Goal: Book appointment/travel/reservation

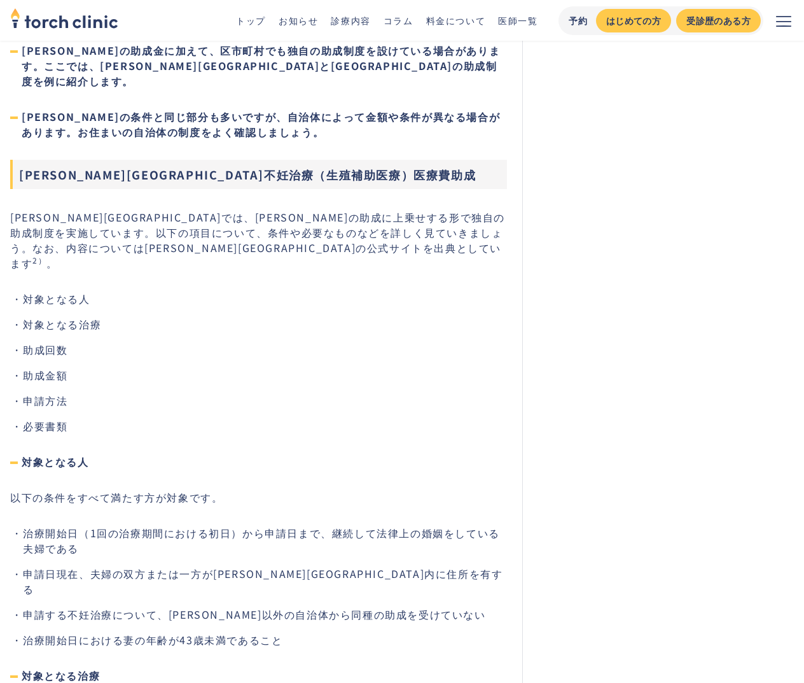
scroll to position [2980, 0]
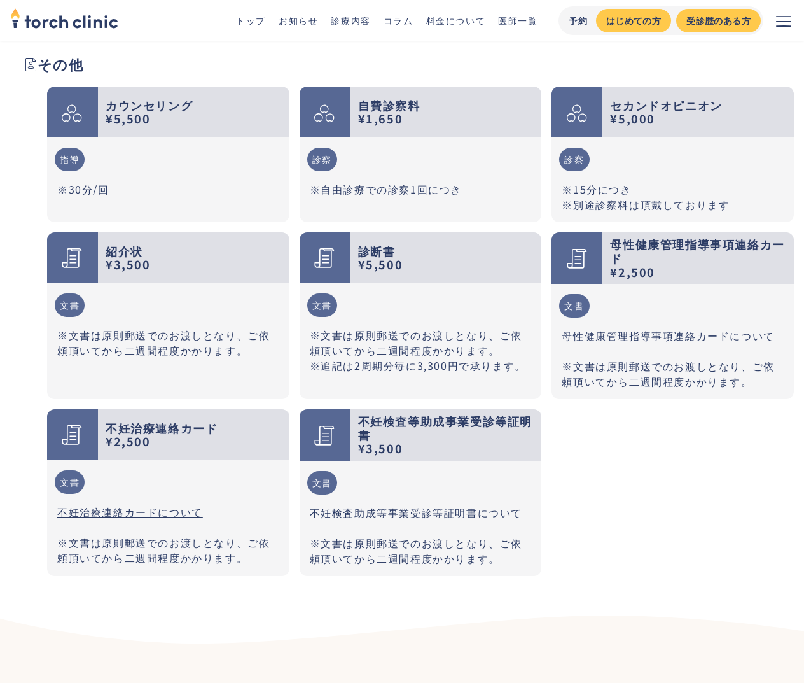
scroll to position [3286, 0]
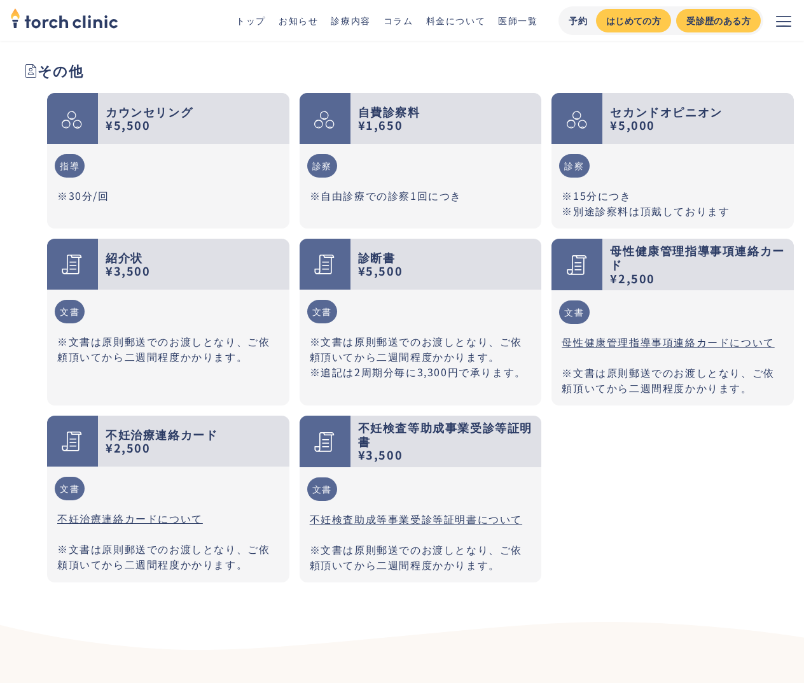
click at [611, 501] on div "カウンセリング ¥5,500 指導 ※30分/回 自費診察料 ¥1,650 診察 ※自由診療での診察1回につき セカンドオピニオン ¥5,000 診察 ※15…" at bounding box center [420, 337] width 747 height 489
click at [508, 511] on link "不妊検査助成等事業受診等証明書について" at bounding box center [416, 518] width 213 height 15
click at [582, 492] on div "カウンセリング ¥5,500 指導 ※30分/回 自費診察料 ¥1,650 診察 ※自由診療での診察1回につき セカンドオピニオン ¥5,000 診察 ※15…" at bounding box center [420, 337] width 747 height 489
click at [619, 534] on div "カウンセリング ¥5,500 指導 ※30分/回 自費診察料 ¥1,650 診察 ※自由診療での診察1回につき セカンドオピニオン ¥5,000 診察 ※15…" at bounding box center [420, 337] width 747 height 489
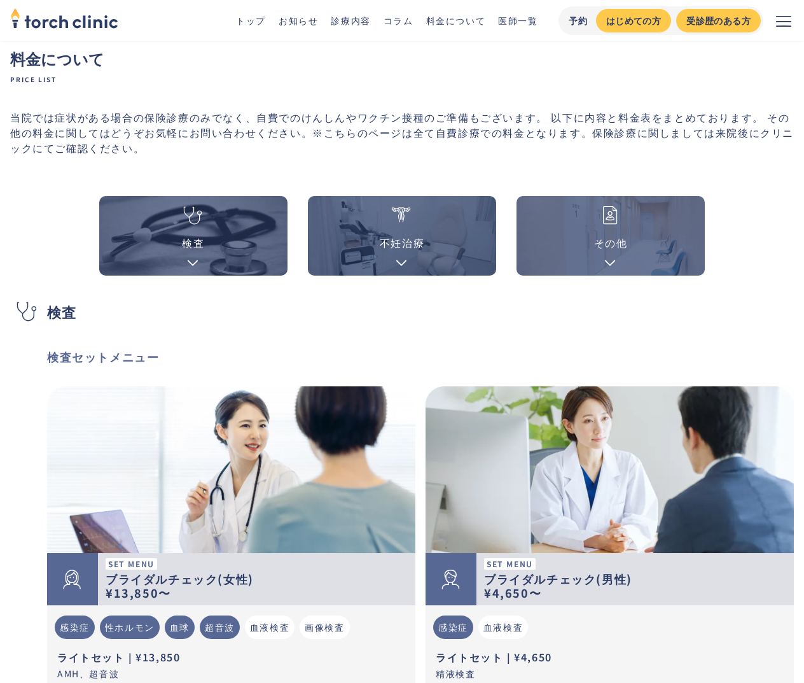
scroll to position [0, 0]
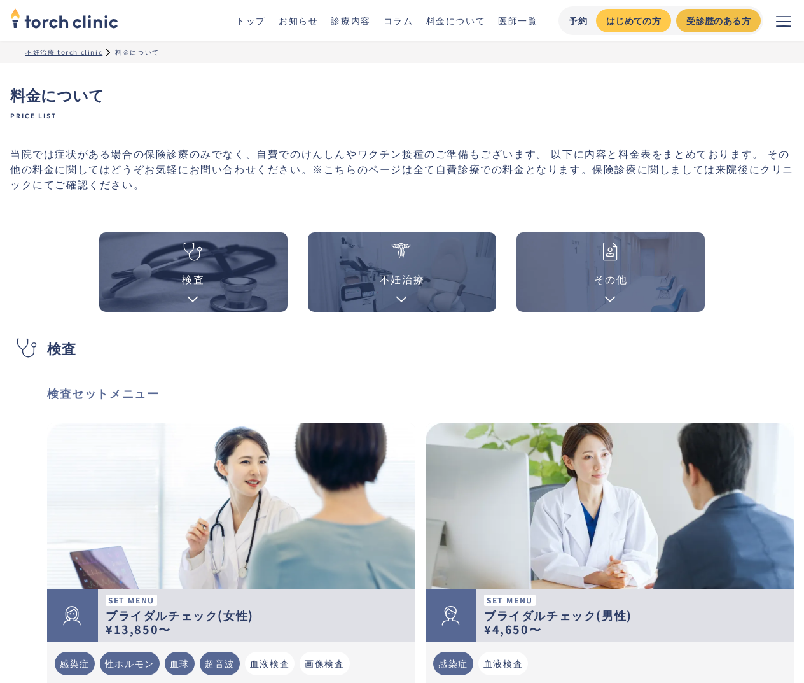
click at [707, 23] on div "受診歴のある方" at bounding box center [719, 20] width 64 height 13
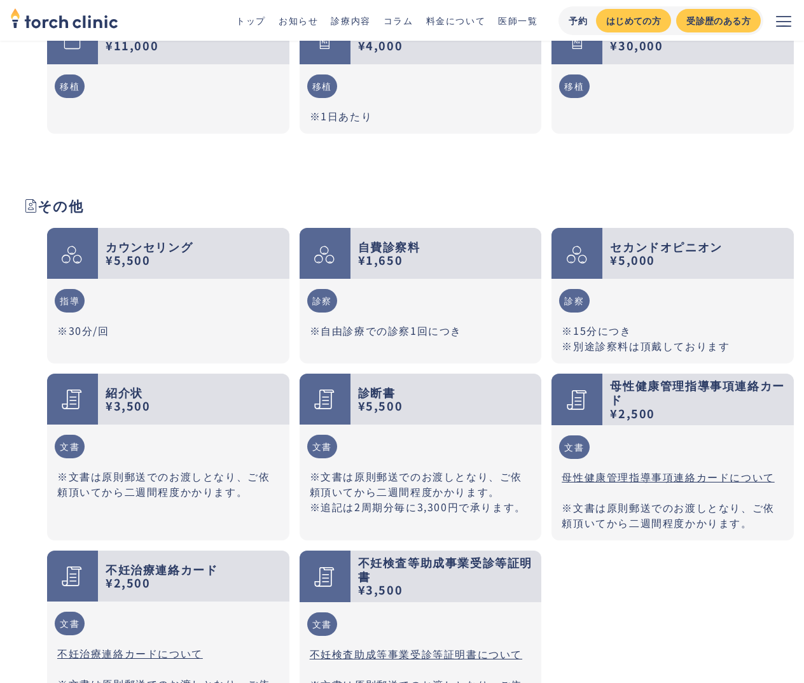
scroll to position [3359, 0]
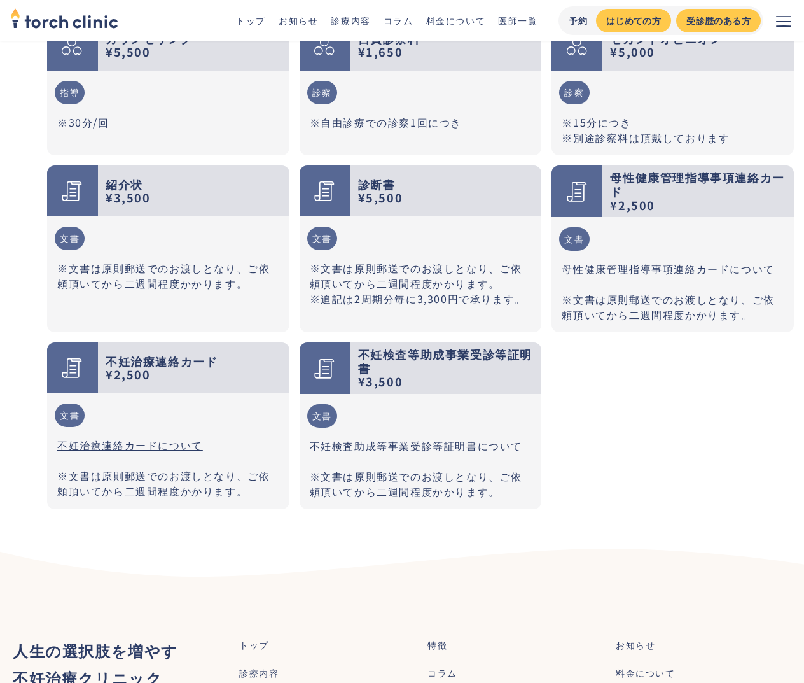
click at [554, 417] on div "カウンセリング ¥5,500 指導 ※30分/回 自費診察料 ¥1,650 診察 ※自由診療での診察1回につき セカンドオピニオン ¥5,000 診察 ※15…" at bounding box center [420, 264] width 747 height 489
click at [540, 414] on div "文書 不妊検査助成等事業受診等証明書について ※文書は原則郵送でのお渡しとなり、ご依頼頂いてから二週間程度かかります。" at bounding box center [421, 451] width 242 height 115
click at [568, 417] on div "カウンセリング ¥5,500 指導 ※30分/回 自費診察料 ¥1,650 診察 ※自由診療での診察1回につき セカンドオピニオン ¥5,000 診察 ※15…" at bounding box center [420, 264] width 747 height 489
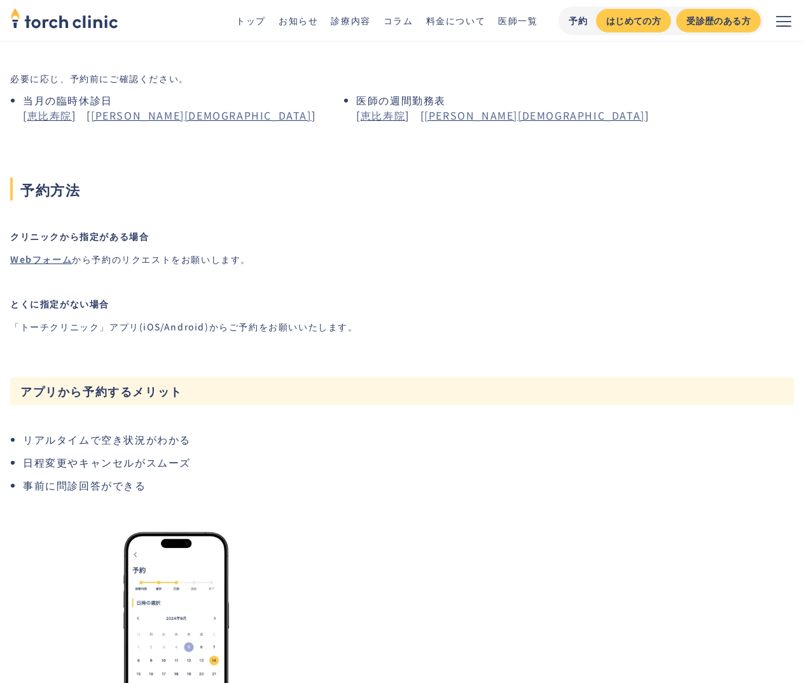
scroll to position [102, 0]
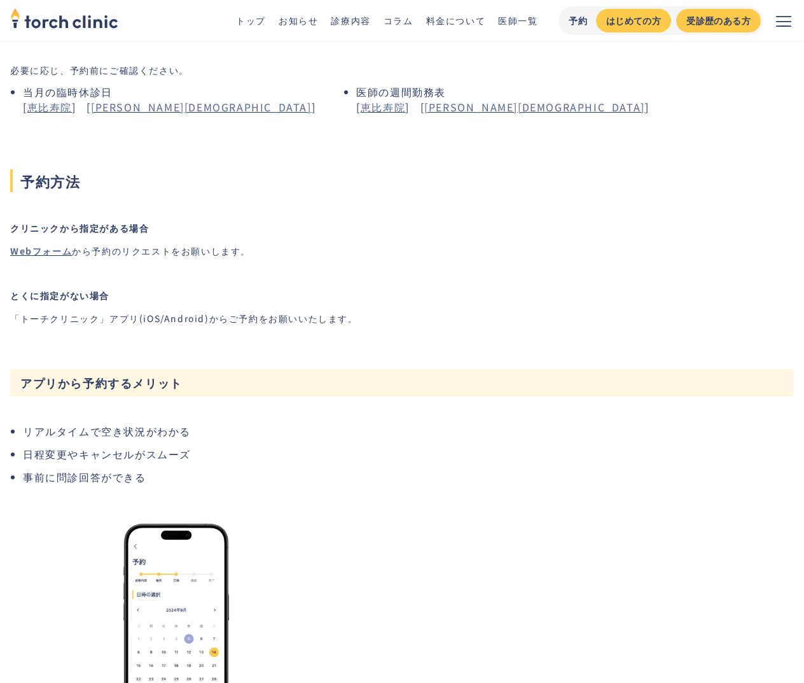
click at [46, 257] on div "Webフォーム から予約のリクエストをお願いします。" at bounding box center [130, 251] width 241 height 18
click at [44, 250] on link "Webフォーム" at bounding box center [41, 250] width 62 height 13
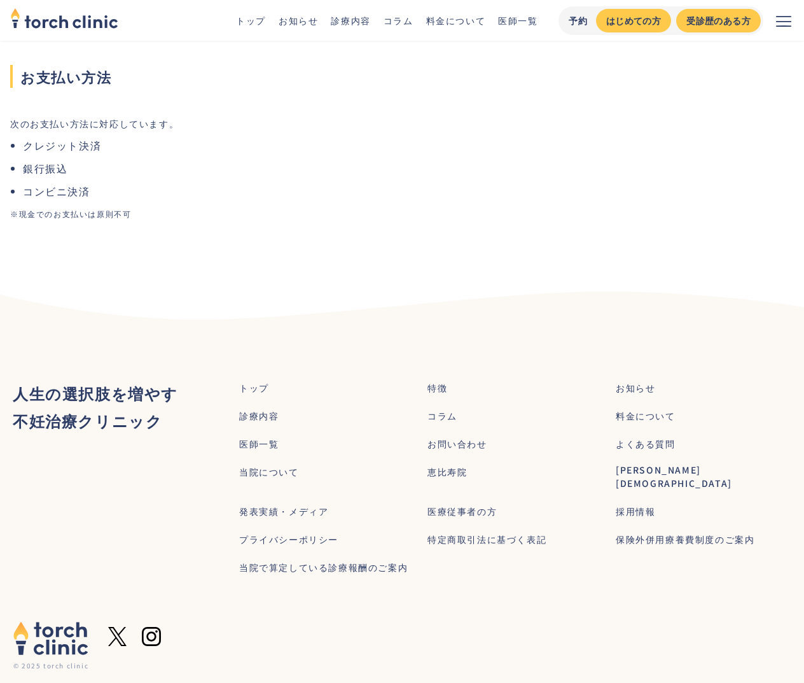
scroll to position [1070, 0]
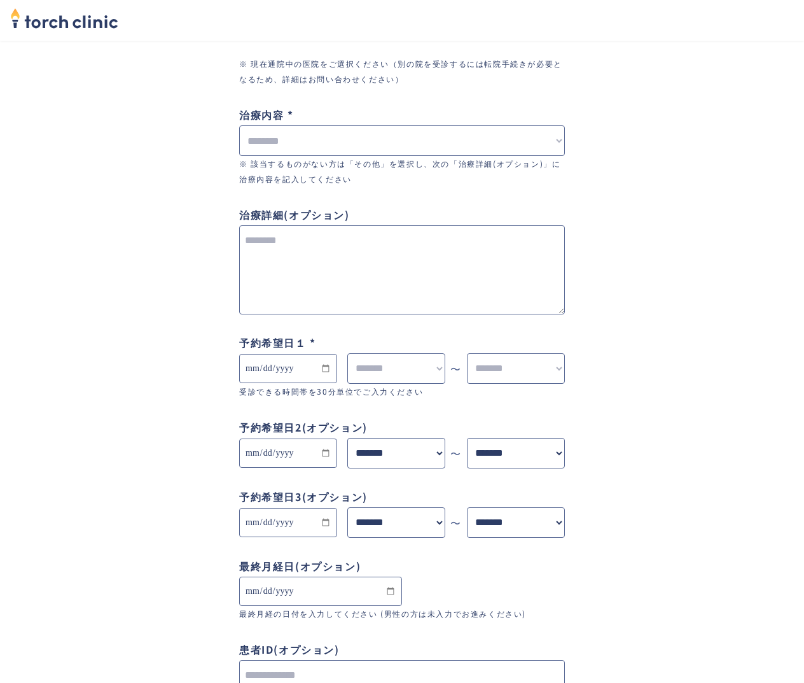
scroll to position [413, 0]
